Goal: Task Accomplishment & Management: Manage account settings

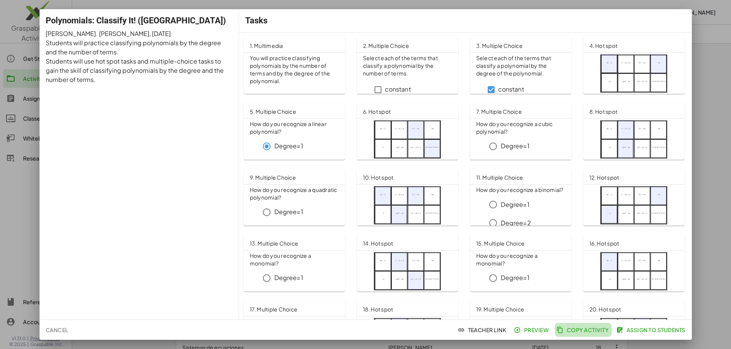
click at [586, 328] on span "Copy Activity" at bounding box center [583, 330] width 51 height 7
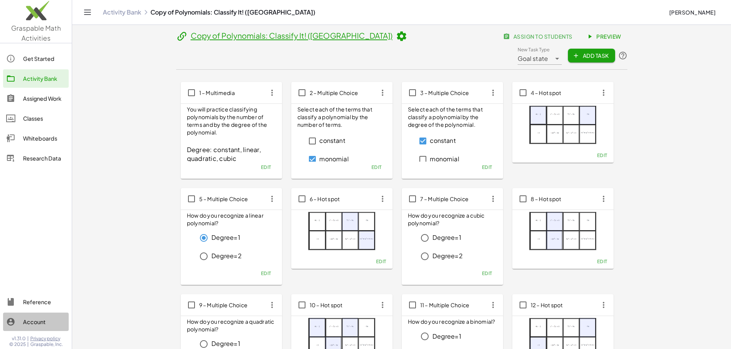
click at [36, 322] on div "Account" at bounding box center [44, 322] width 43 height 9
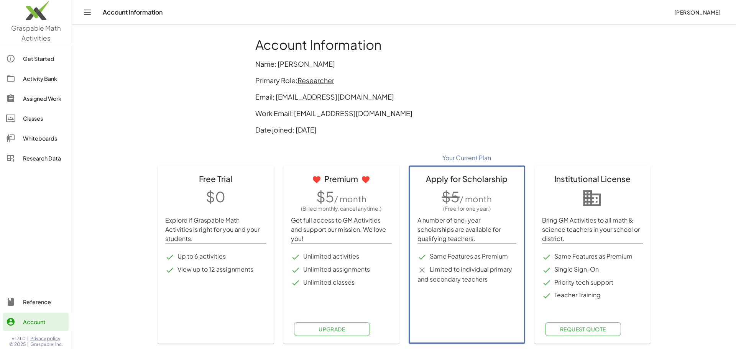
click at [683, 11] on span "[PERSON_NAME]" at bounding box center [697, 12] width 47 height 7
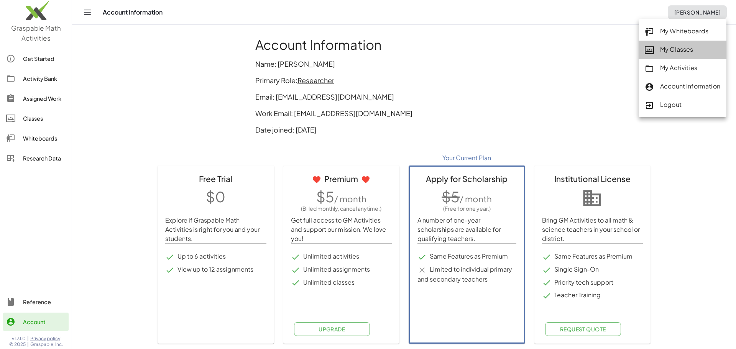
click at [684, 50] on div "My Classes" at bounding box center [683, 50] width 76 height 10
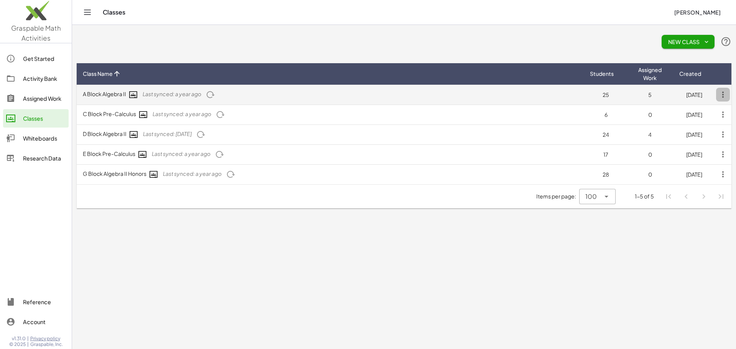
click at [722, 97] on icon "button" at bounding box center [724, 95] width 14 height 14
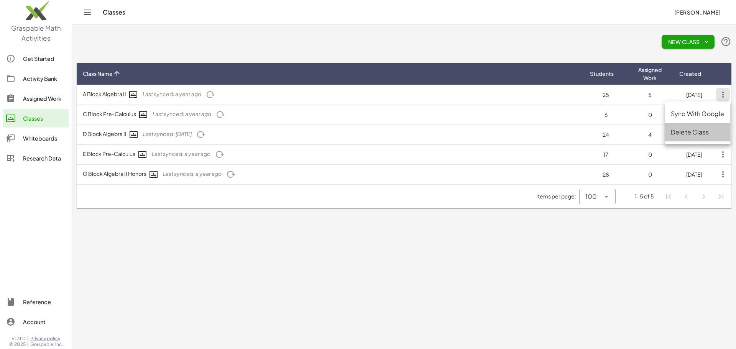
click at [695, 132] on div "Delete Class" at bounding box center [697, 132] width 53 height 9
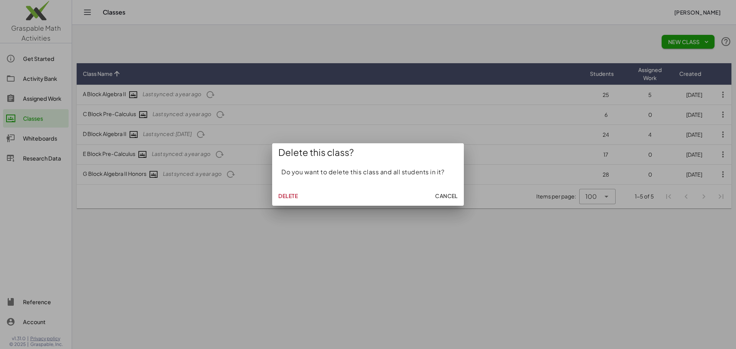
click at [385, 256] on div at bounding box center [368, 174] width 736 height 349
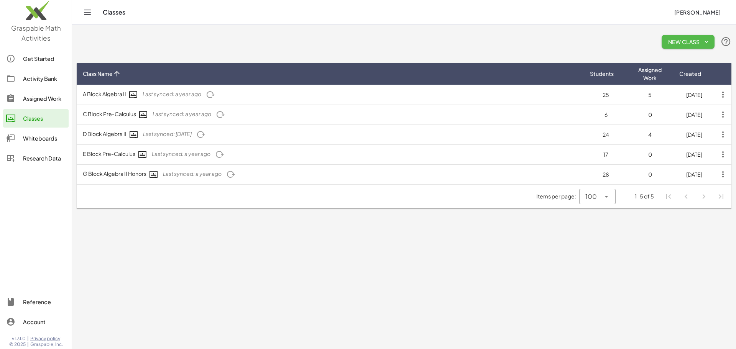
click at [708, 42] on icon "button" at bounding box center [706, 41] width 7 height 7
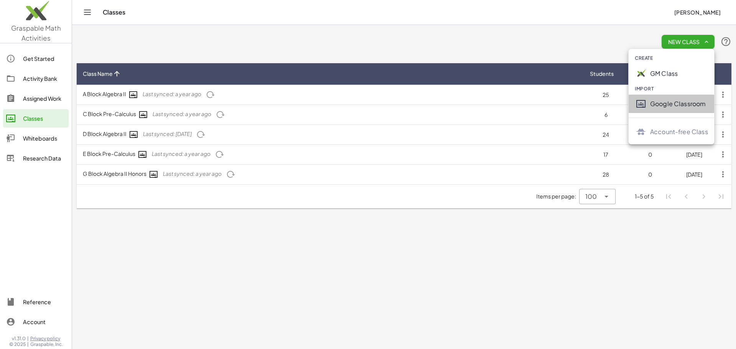
click at [653, 106] on div "Google Classroom" at bounding box center [680, 103] width 58 height 9
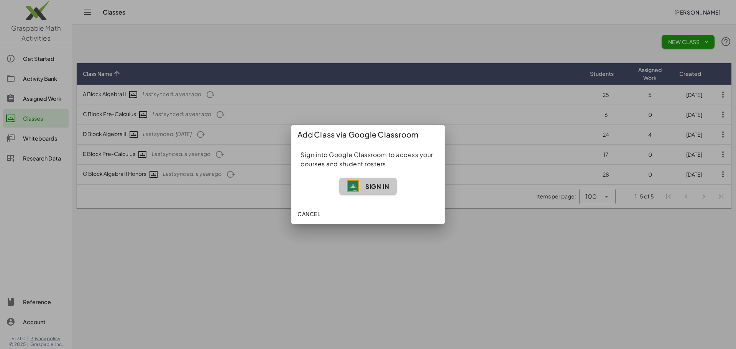
click at [372, 185] on span "Sign In" at bounding box center [378, 187] width 24 height 8
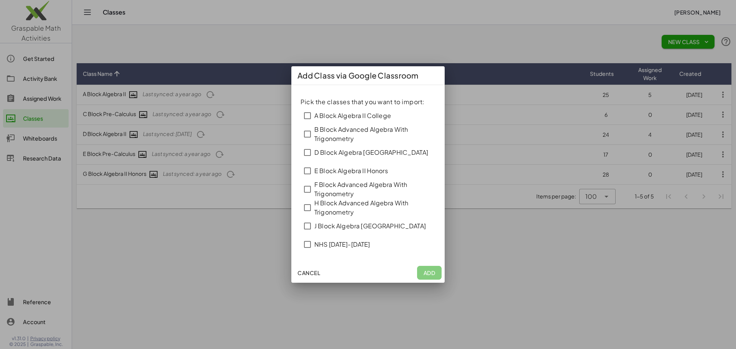
click at [309, 276] on span "Cancel" at bounding box center [309, 273] width 23 height 7
